Goal: Check status: Check status

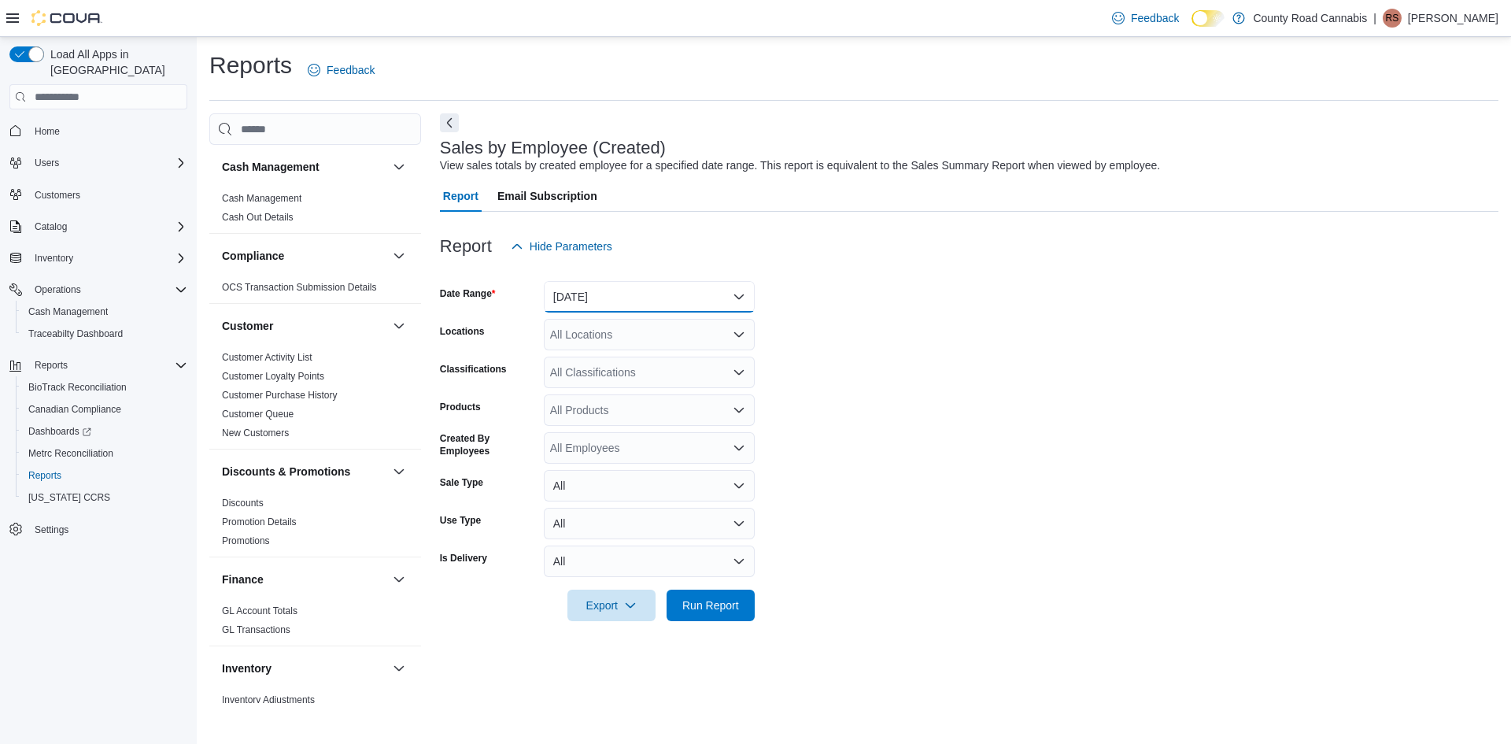
click at [568, 302] on button "[DATE]" at bounding box center [649, 296] width 211 height 31
click at [588, 362] on span "[DATE]" at bounding box center [658, 359] width 179 height 19
drag, startPoint x: 718, startPoint y: 601, endPoint x: 753, endPoint y: 584, distance: 39.4
click at [718, 601] on span "Run Report" at bounding box center [710, 605] width 57 height 16
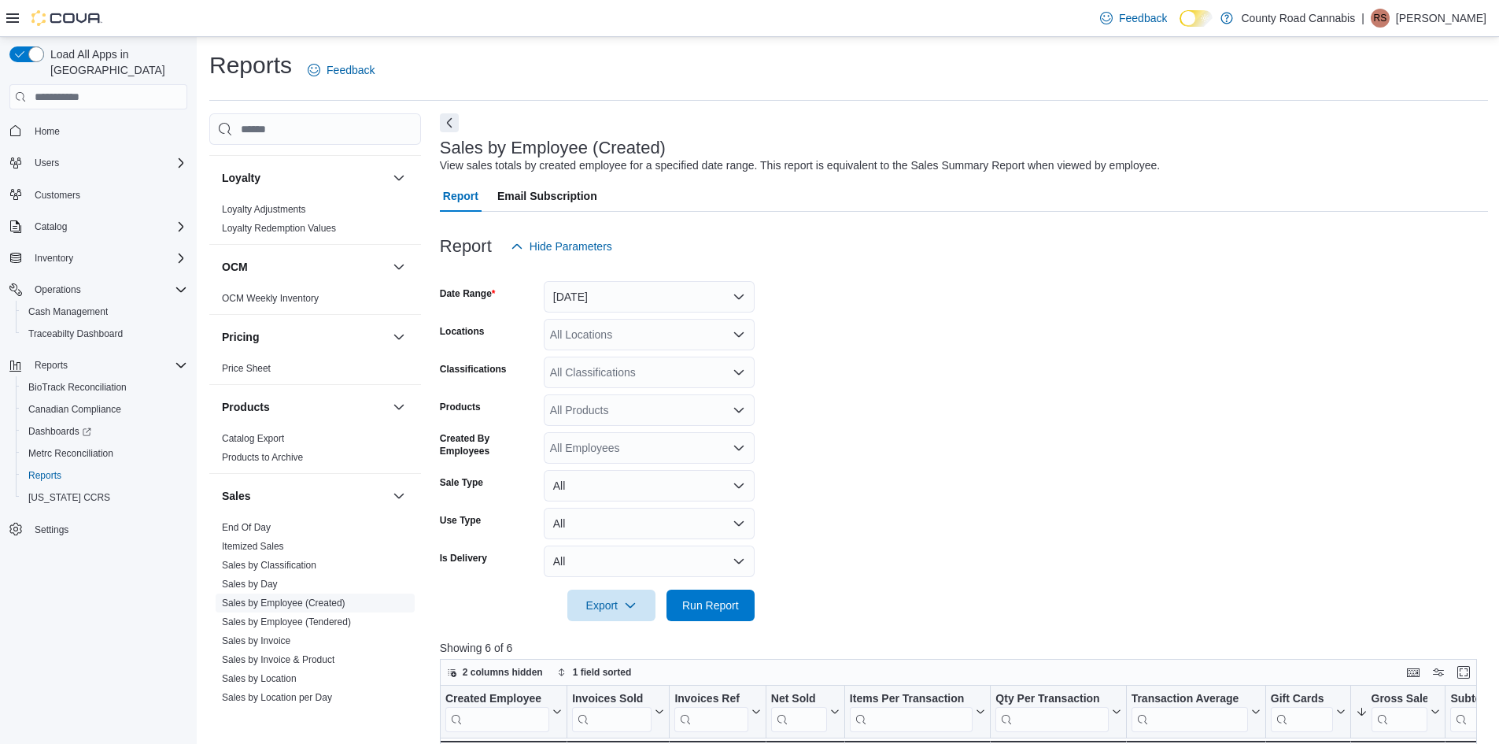
scroll to position [787, 0]
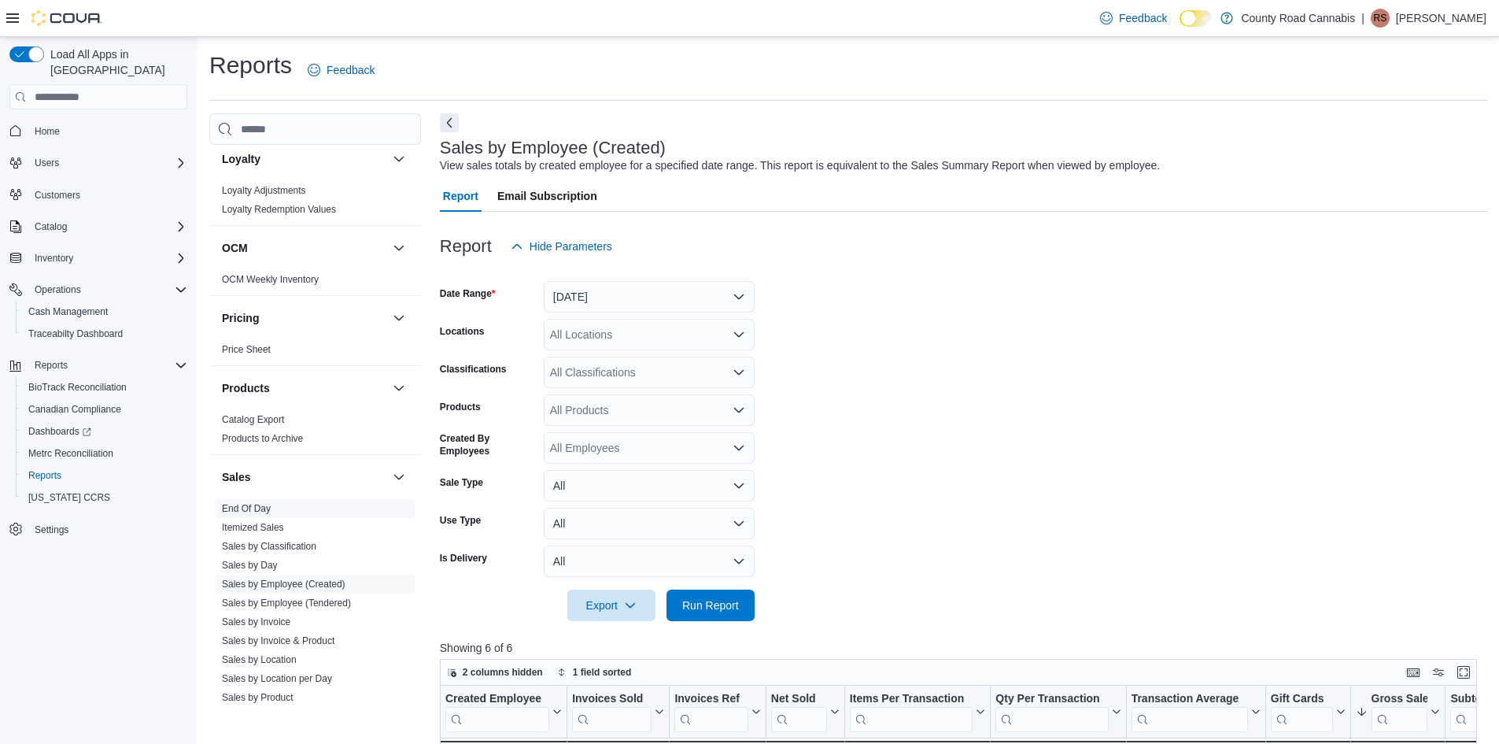
click at [262, 506] on link "End Of Day" at bounding box center [246, 508] width 49 height 11
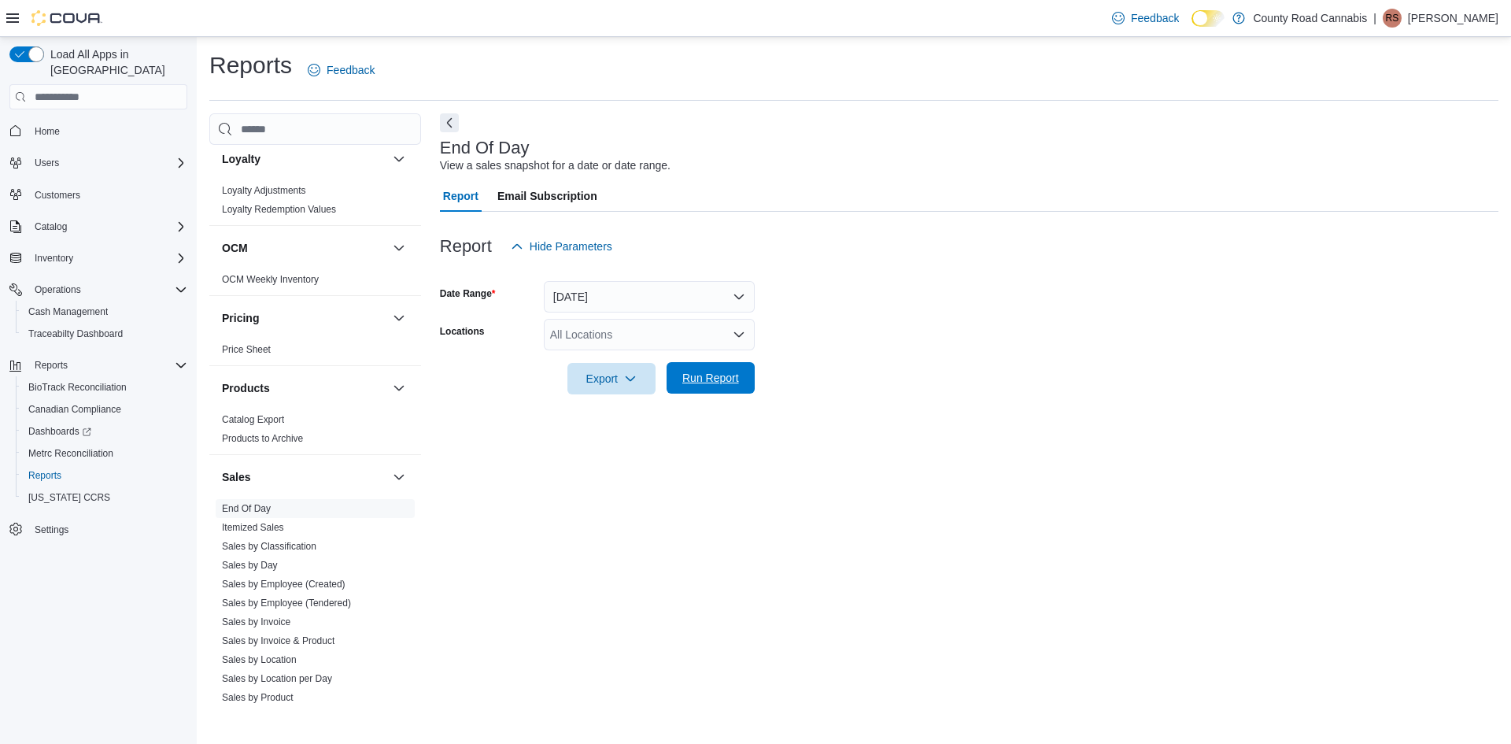
click at [712, 381] on span "Run Report" at bounding box center [710, 378] width 57 height 16
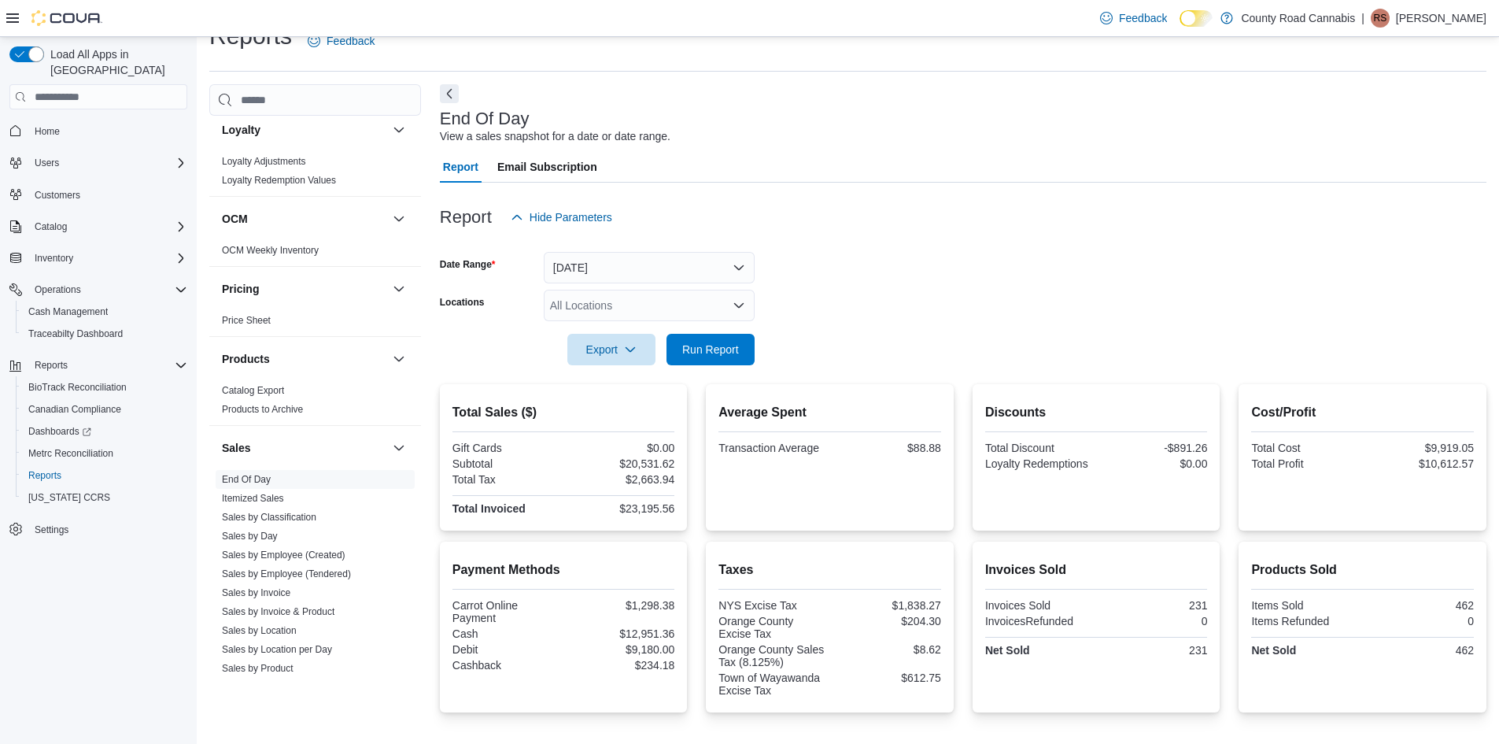
scroll to position [79, 0]
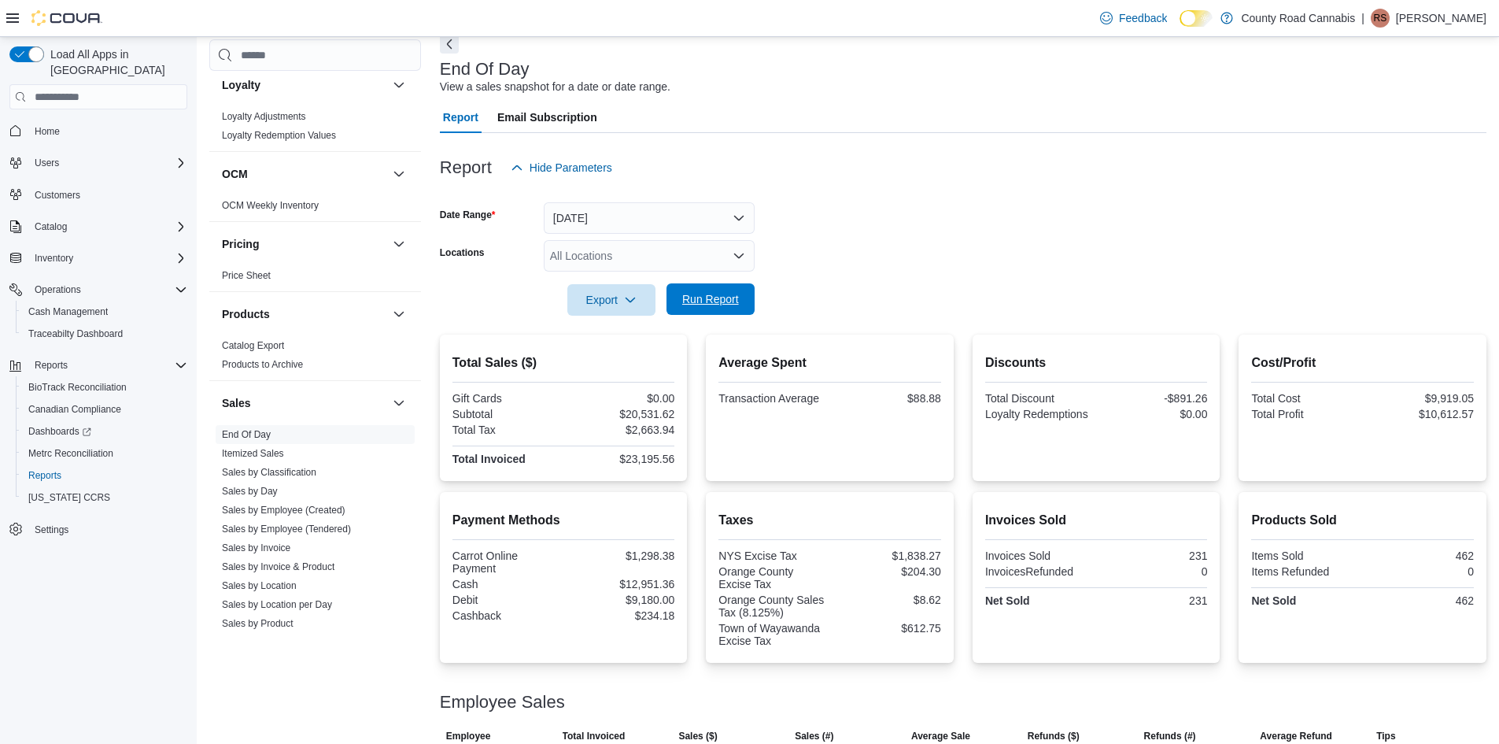
click at [713, 301] on span "Run Report" at bounding box center [710, 299] width 57 height 16
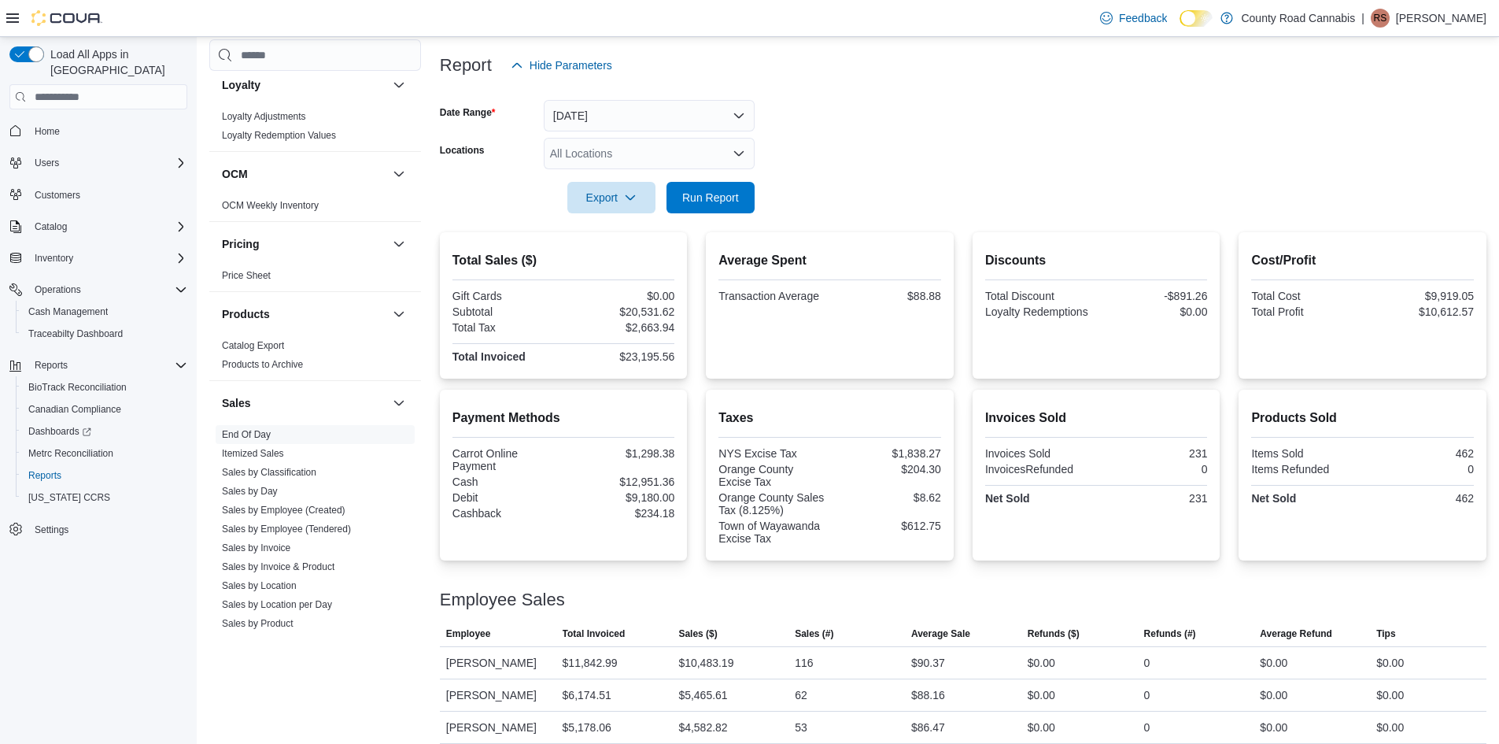
scroll to position [194, 0]
